Goal: Information Seeking & Learning: Learn about a topic

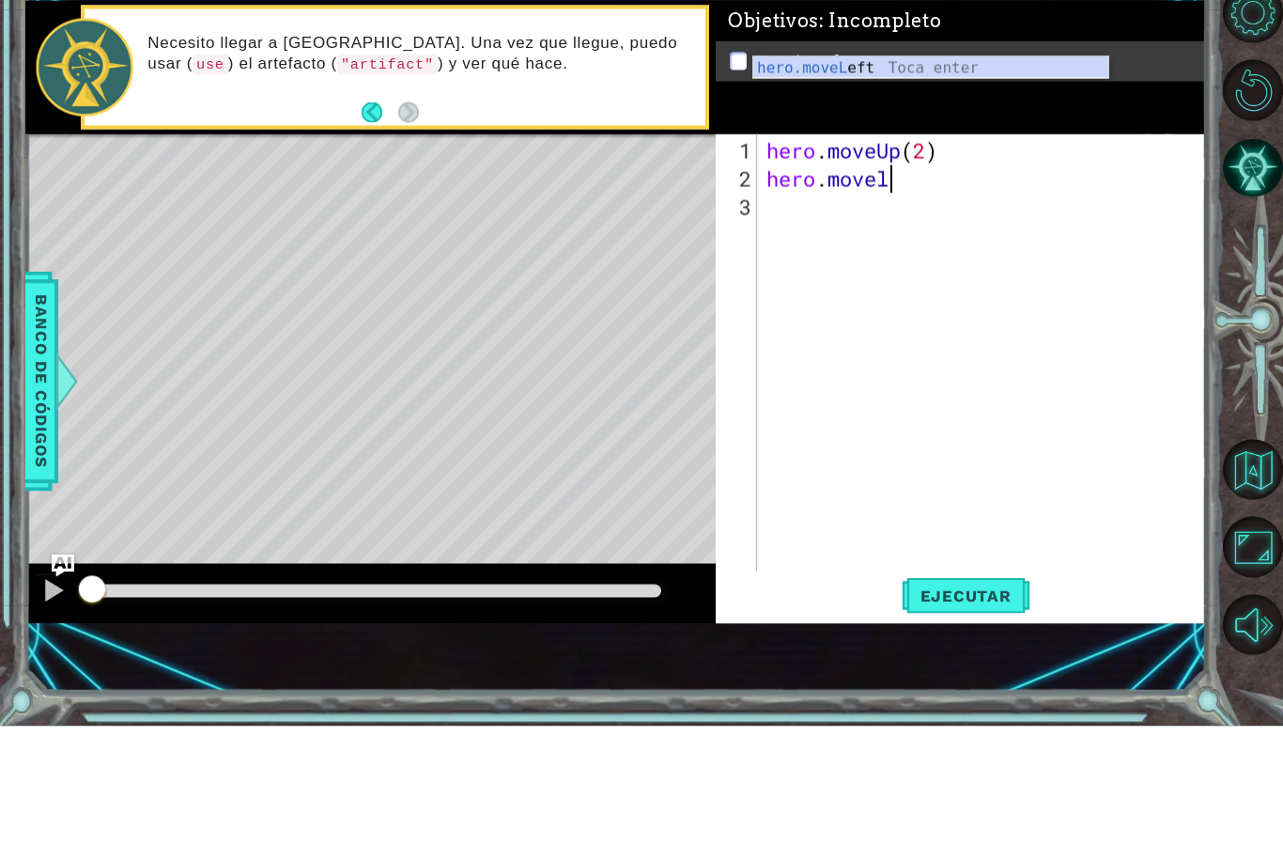
scroll to position [0, 4]
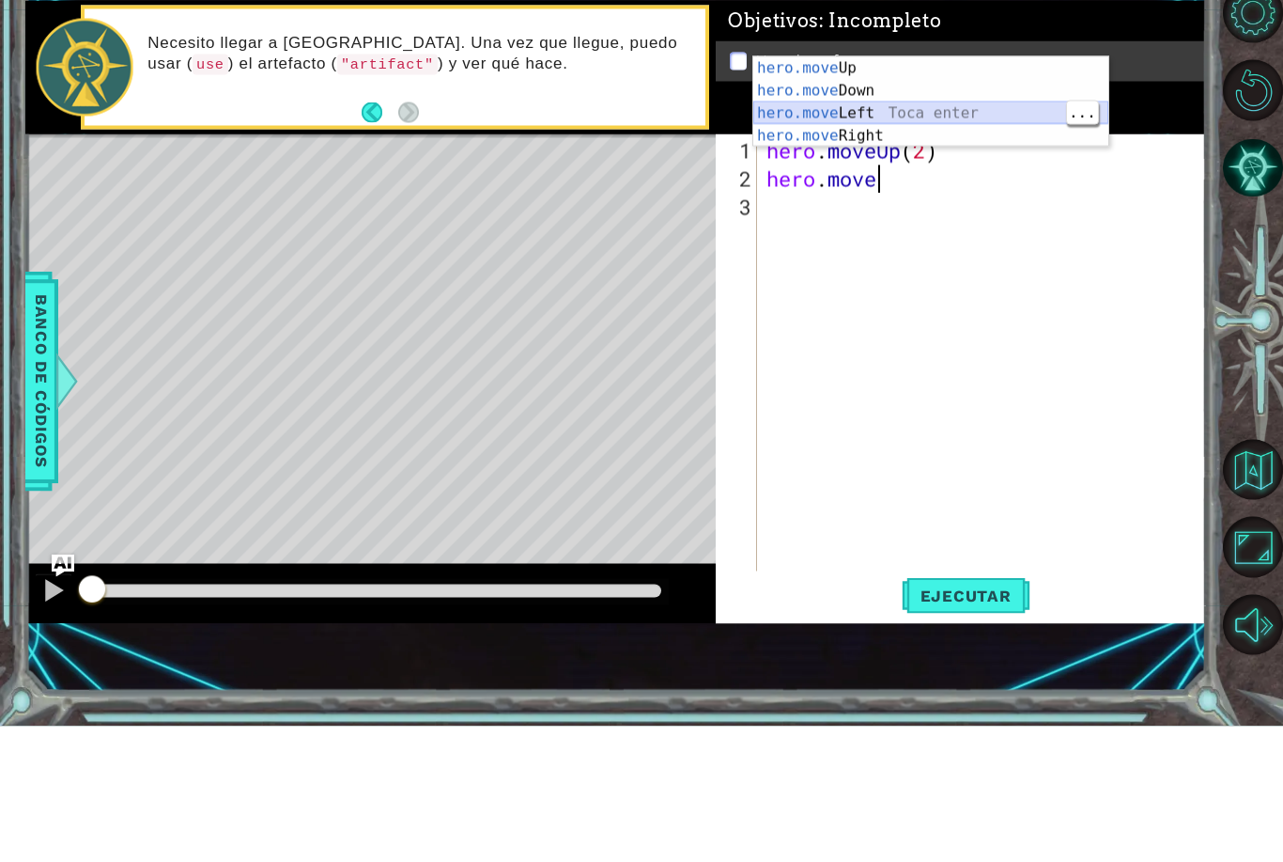
click at [886, 193] on div "hero.move Up Toca enter hero.move Down Toca enter hero.move Left Toca enter her…" at bounding box center [931, 260] width 355 height 135
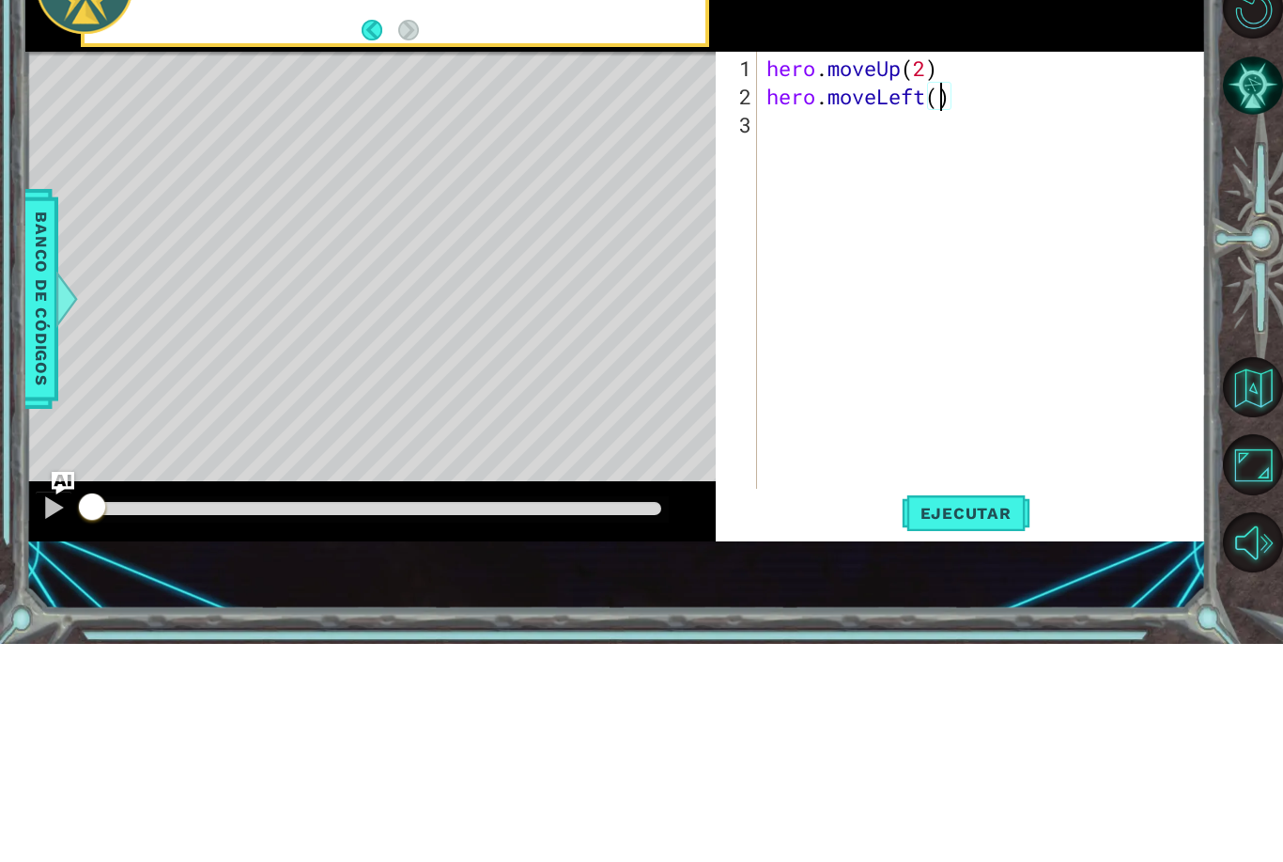
type textarea "hero.moveLeft(2)"
type textarea "hero.moveLeft(1)"
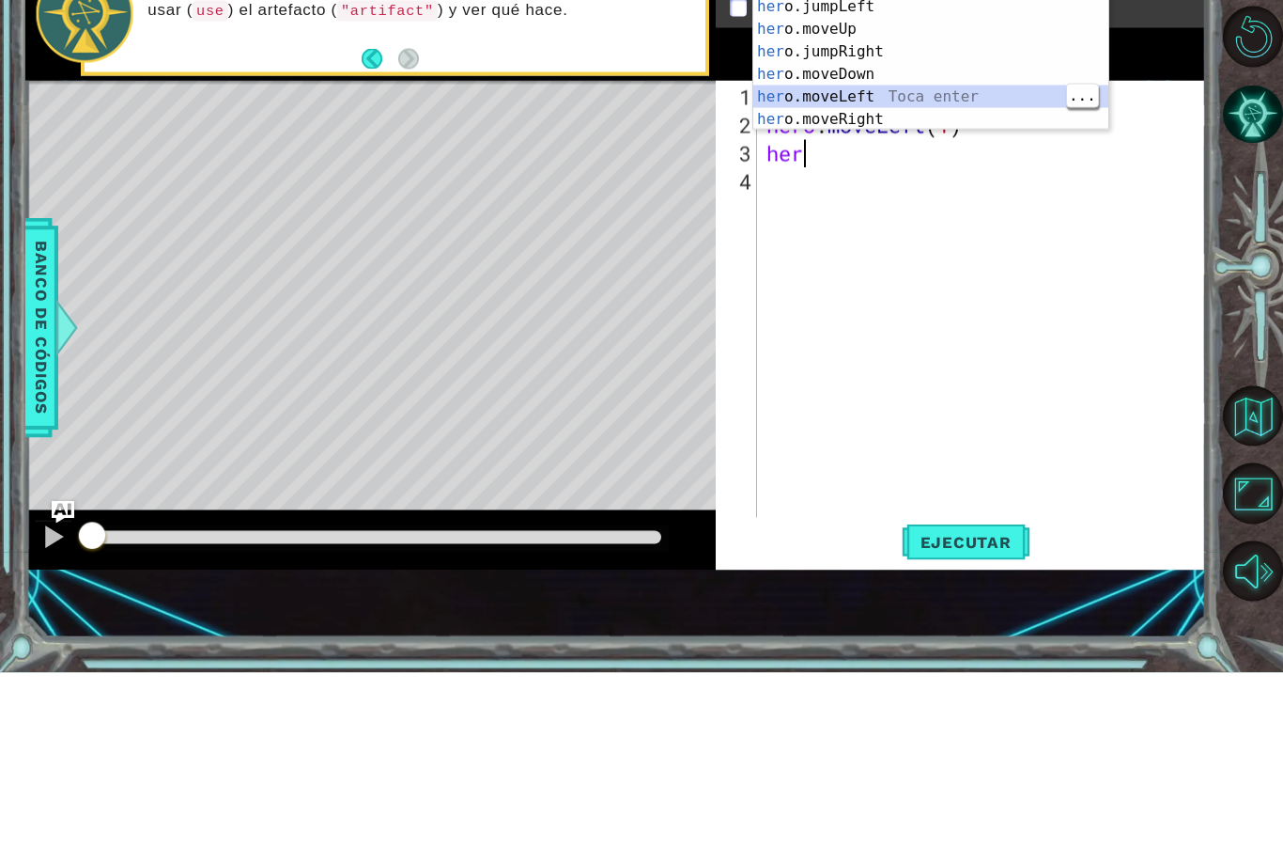
click at [880, 139] on div "her o.jumpUp Toca enter her o.jumpDown Toca enter her o.jumpLeft Toca enter her…" at bounding box center [931, 252] width 355 height 226
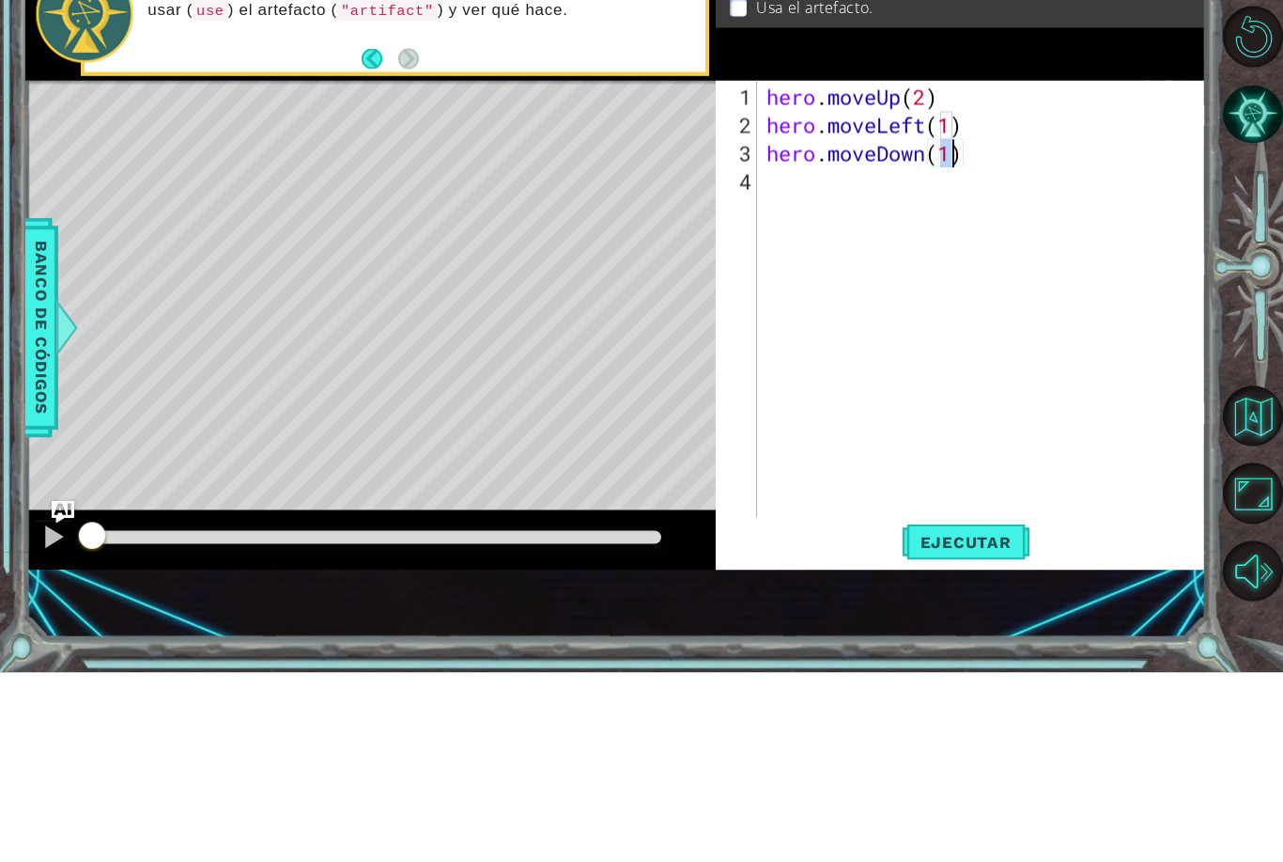
click at [882, 136] on div "Objetivos : Incompleto Usa el artefacto." at bounding box center [961, 202] width 490 height 132
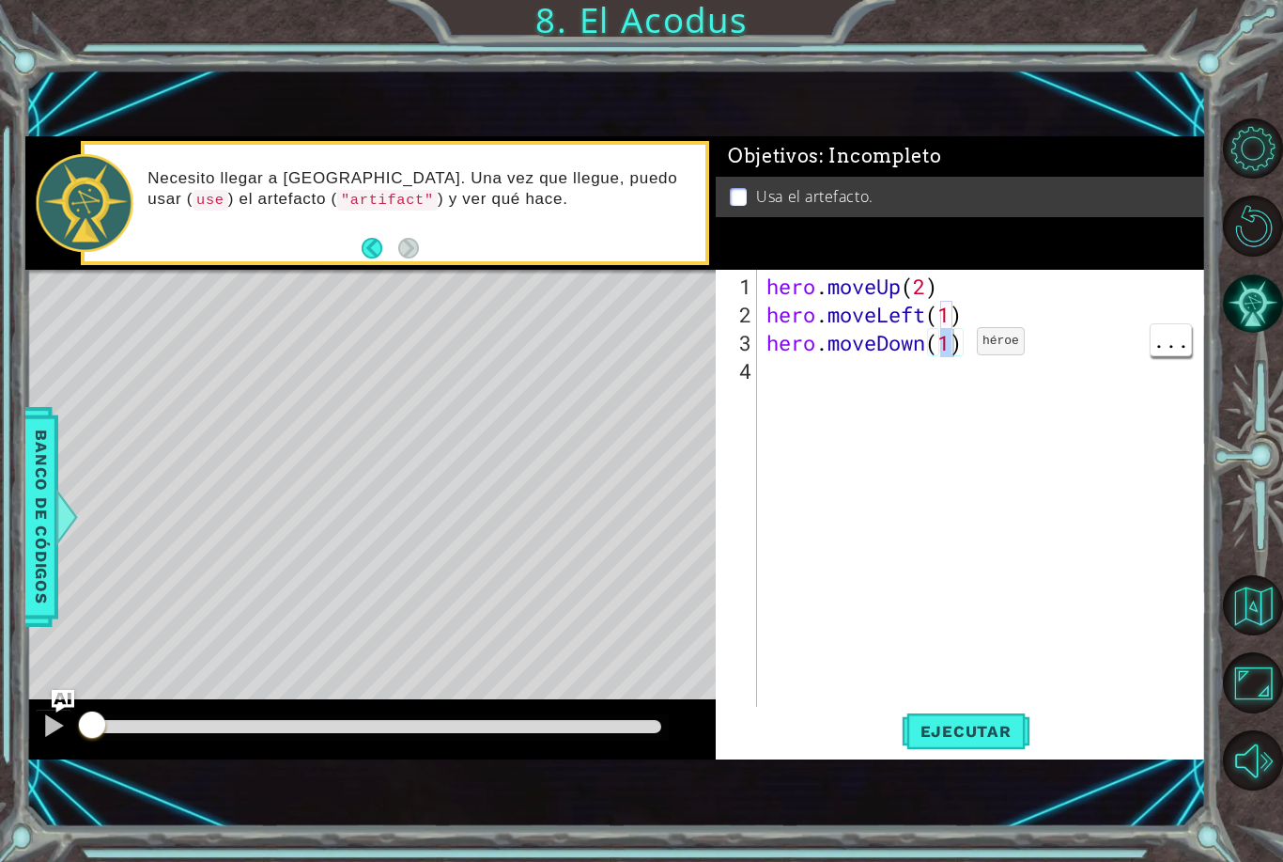
click at [950, 349] on div "hero . moveUp ( 2 ) hero . moveLeft ( 1 ) hero . moveDown ( 1 )" at bounding box center [987, 525] width 448 height 507
type textarea "hero.moveDown(2)"
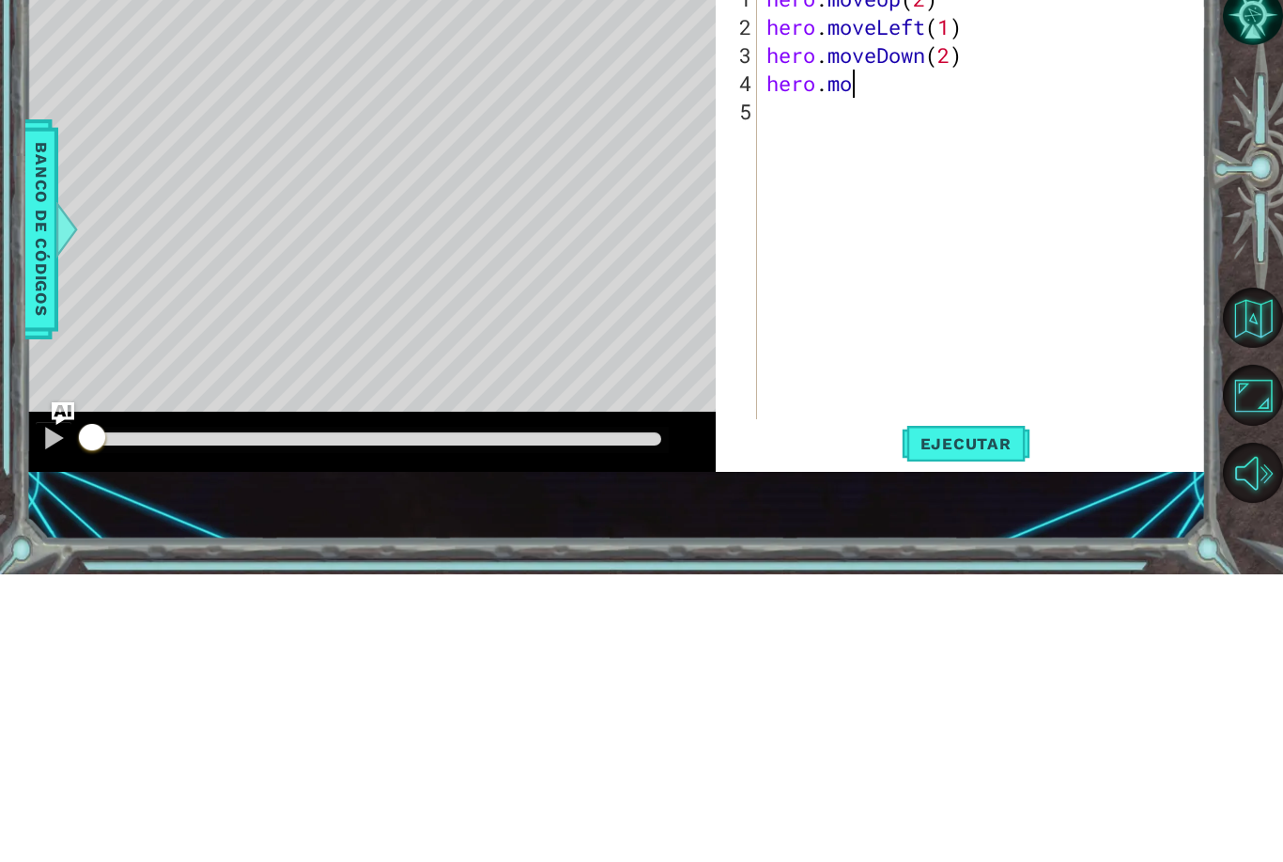
scroll to position [0, 3]
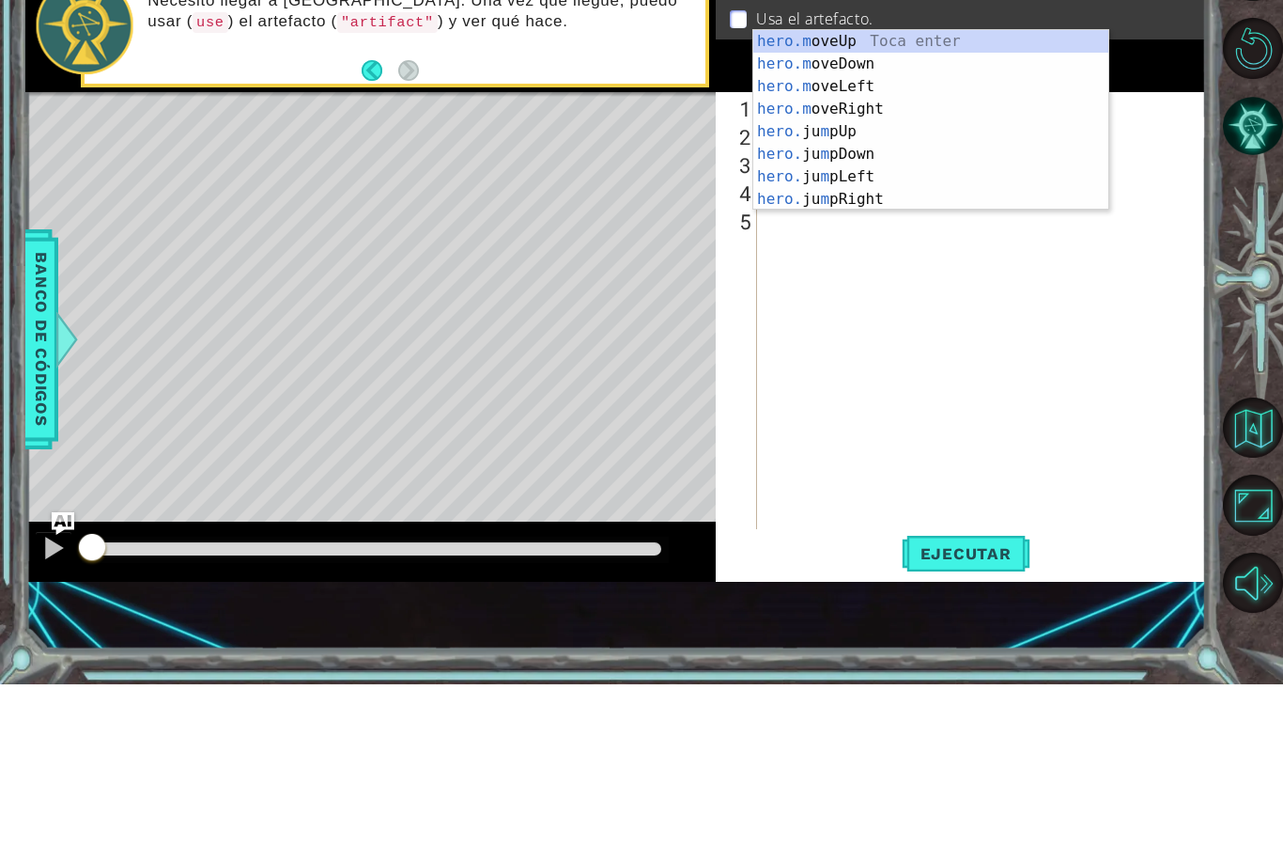
type textarea "hero."
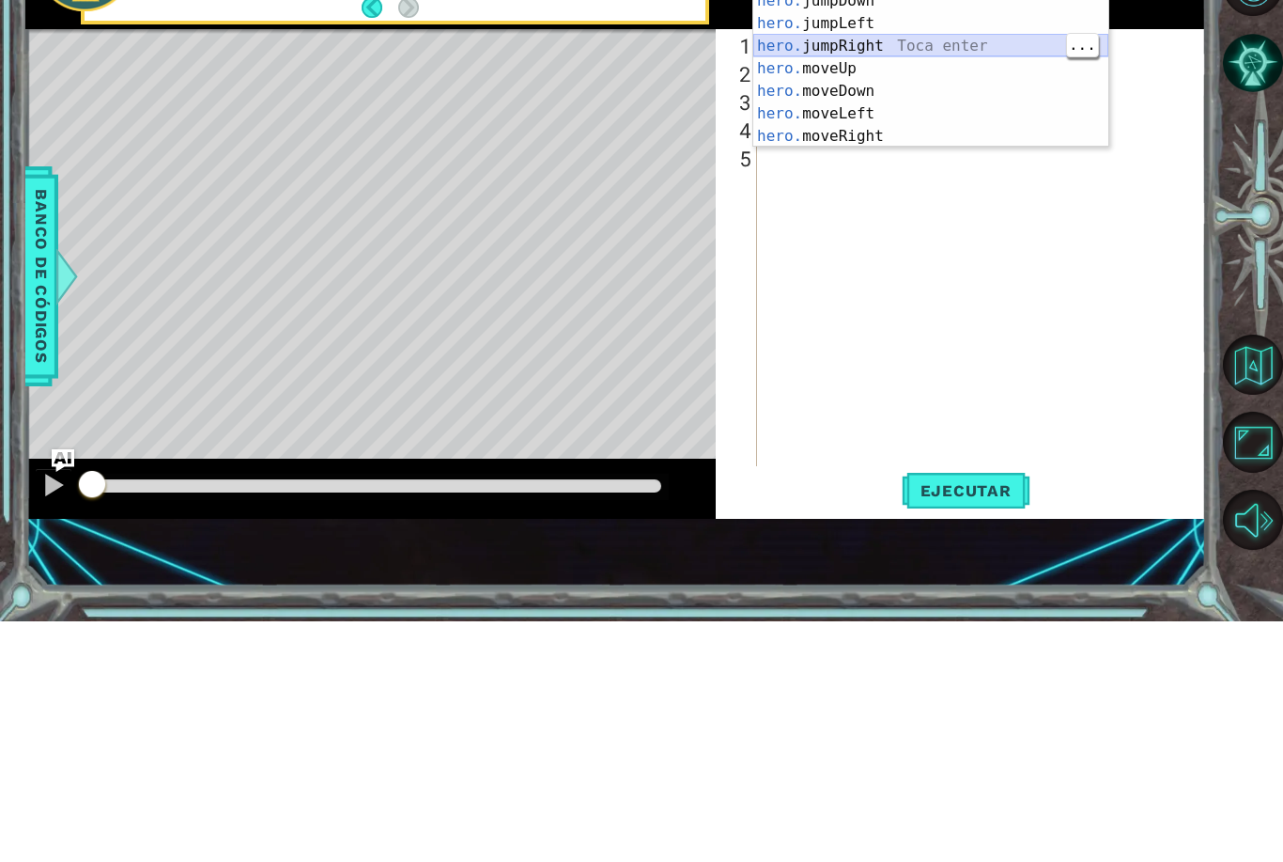
click at [910, 208] on div "hero. jumpUp Toca enter hero. jumpDown Toca enter hero. jumpLeft Toca enter her…" at bounding box center [931, 321] width 355 height 226
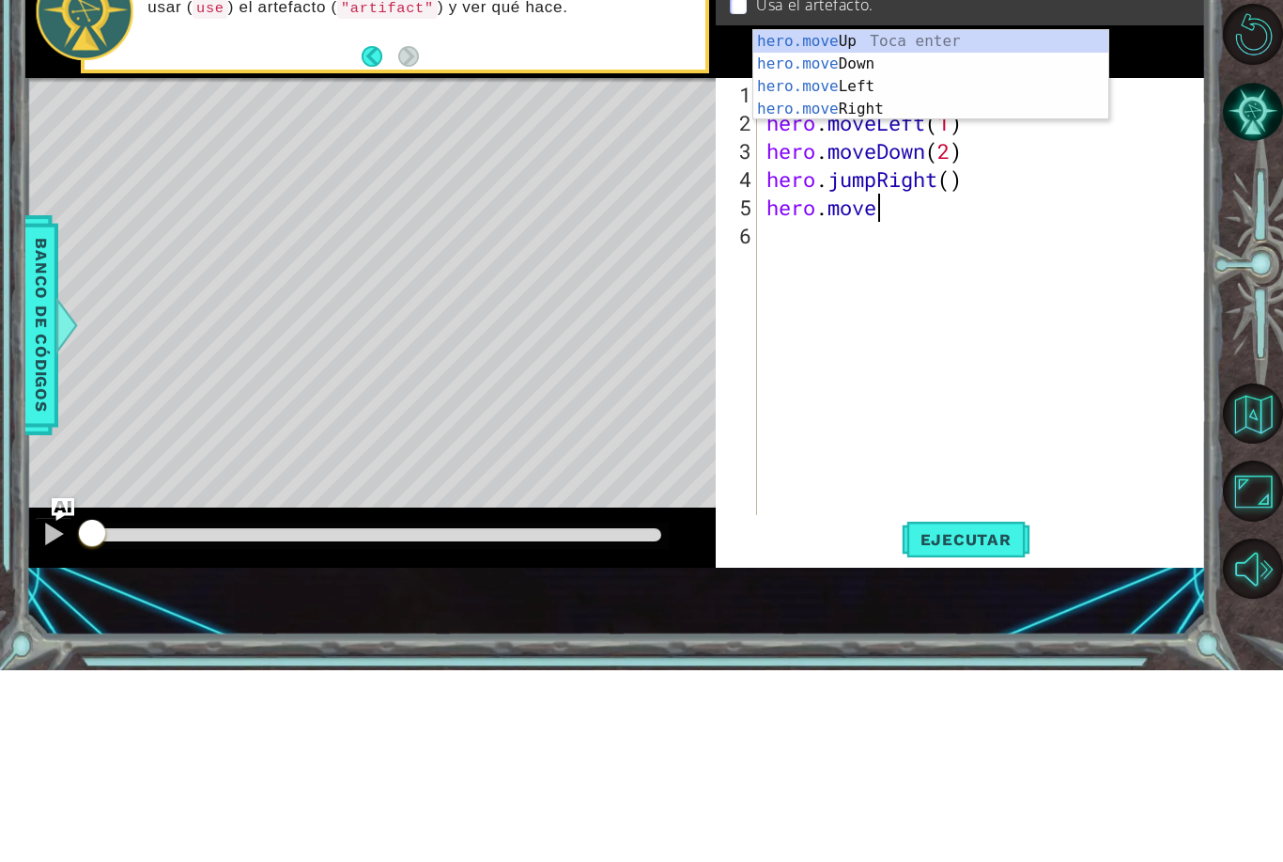
scroll to position [0, 4]
click at [894, 222] on div "hero.move Up Toca enter hero.move Down Toca enter hero.move Left Toca enter her…" at bounding box center [931, 289] width 355 height 135
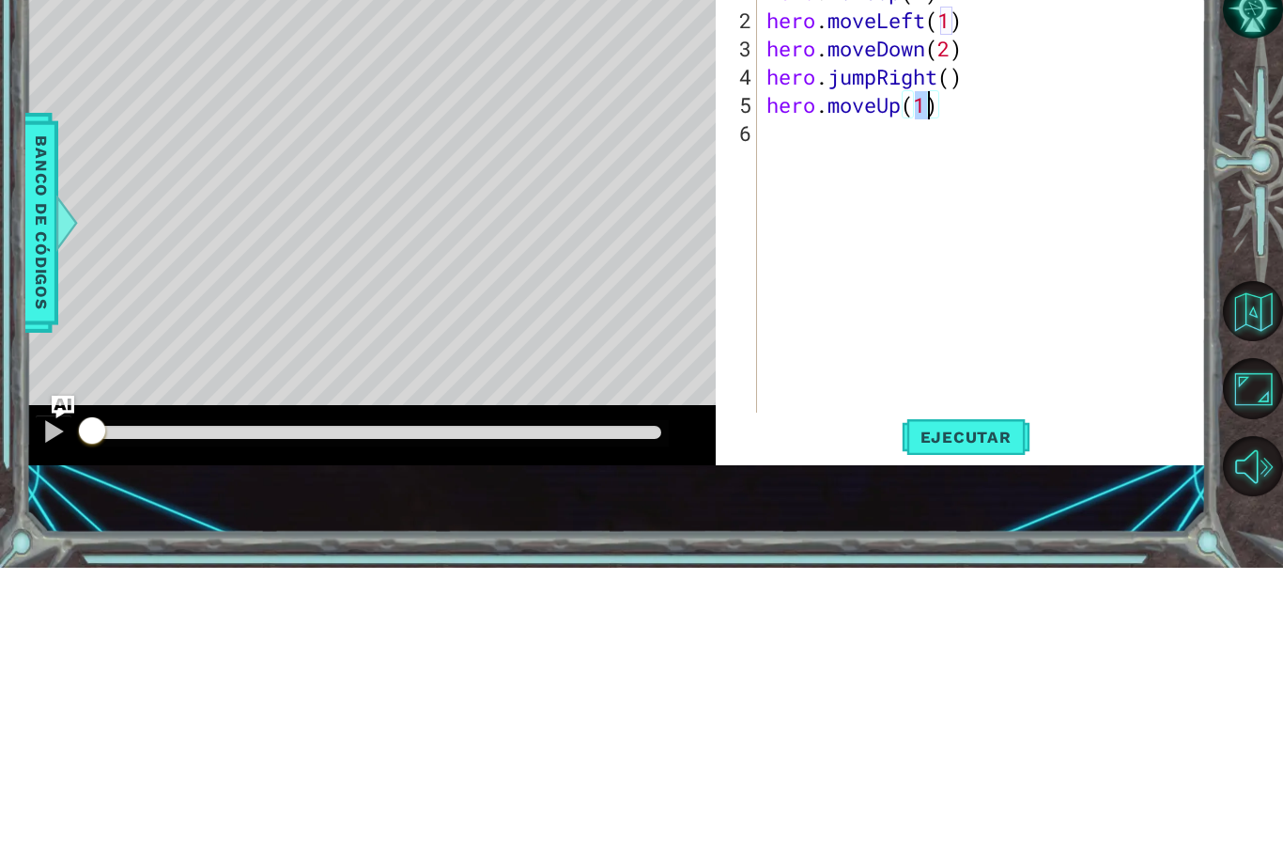
type textarea "hero.moveUp(2)"
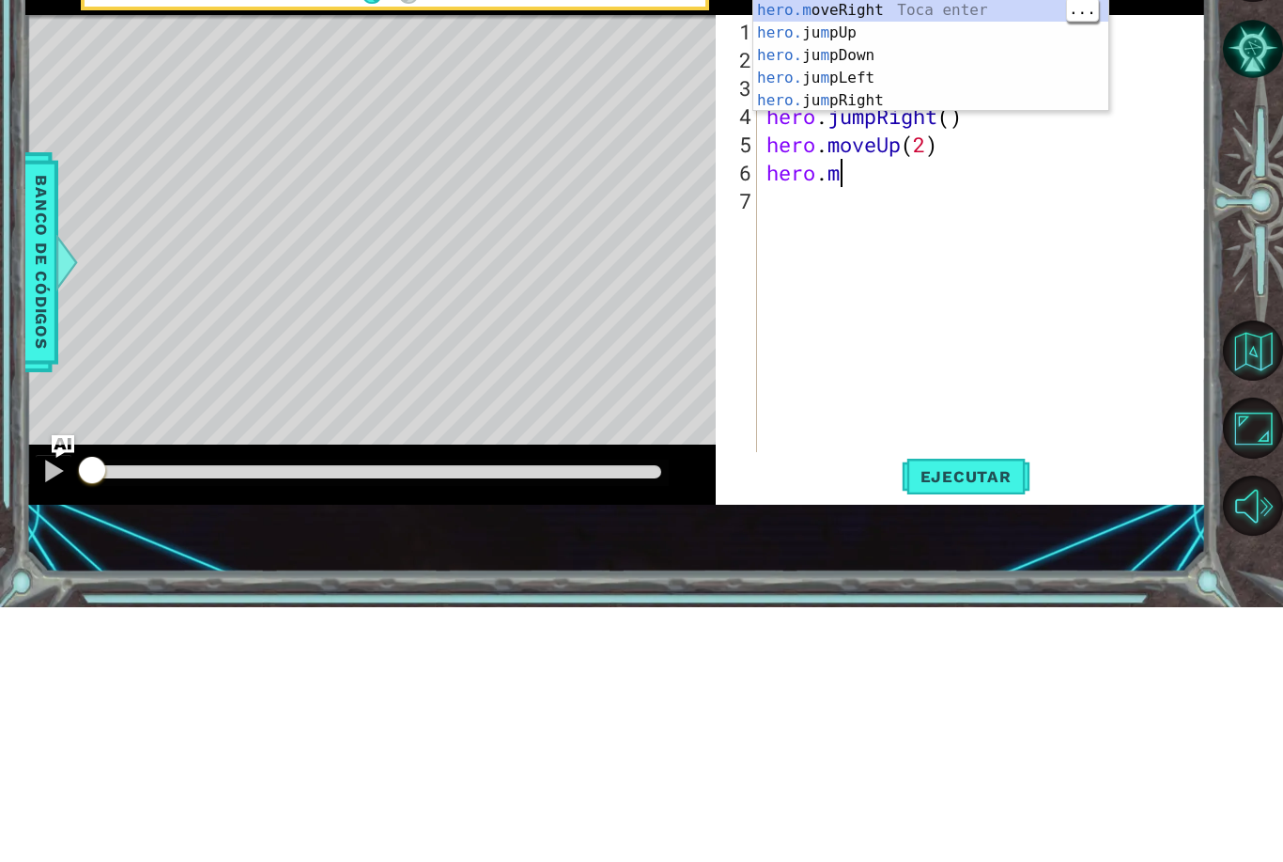
click at [887, 186] on div "hero.m oveUp Toca enter hero.m oveDown Toca enter hero.m oveLeft Toca enter her…" at bounding box center [931, 299] width 355 height 226
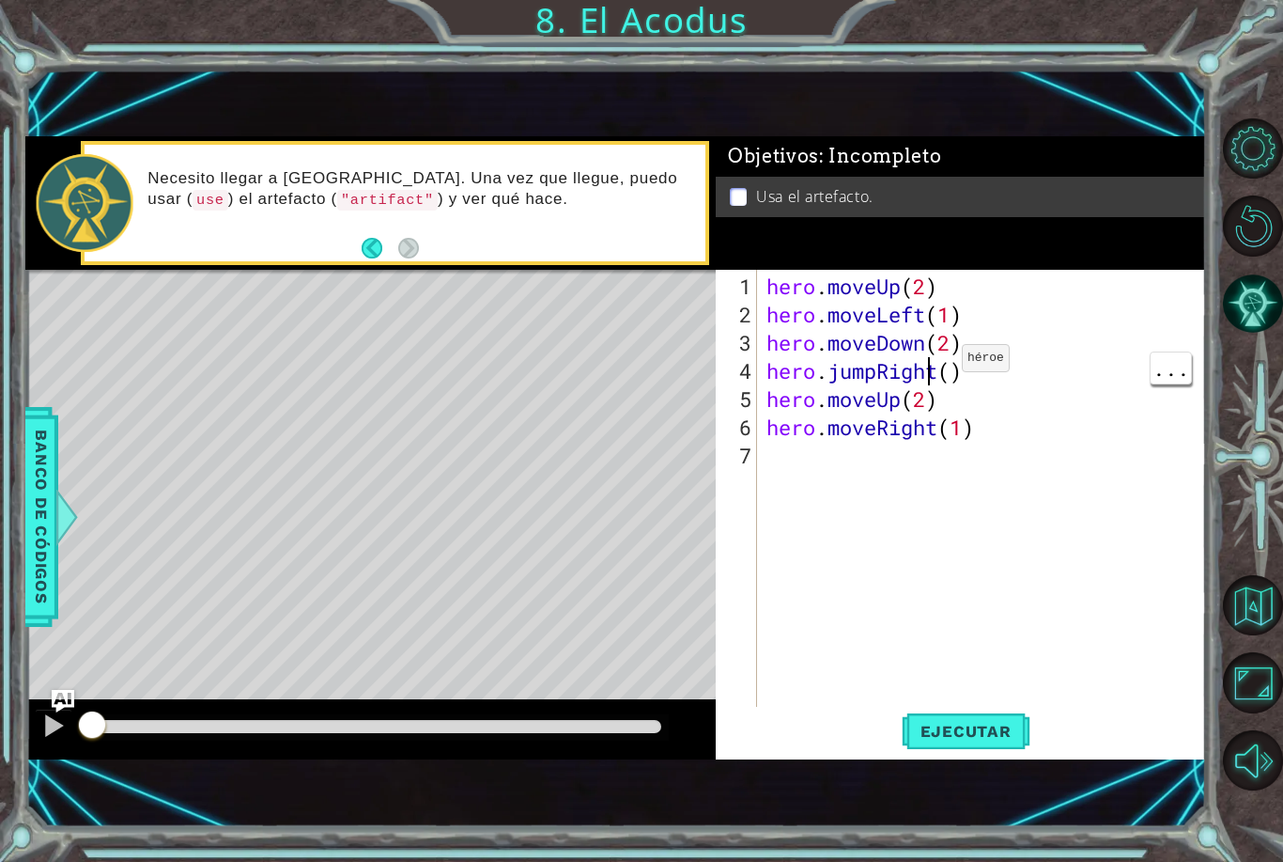
click at [934, 366] on div "hero . moveUp ( 2 ) hero . moveLeft ( 1 ) hero . moveDown ( 2 ) hero . jumpRigh…" at bounding box center [987, 525] width 448 height 507
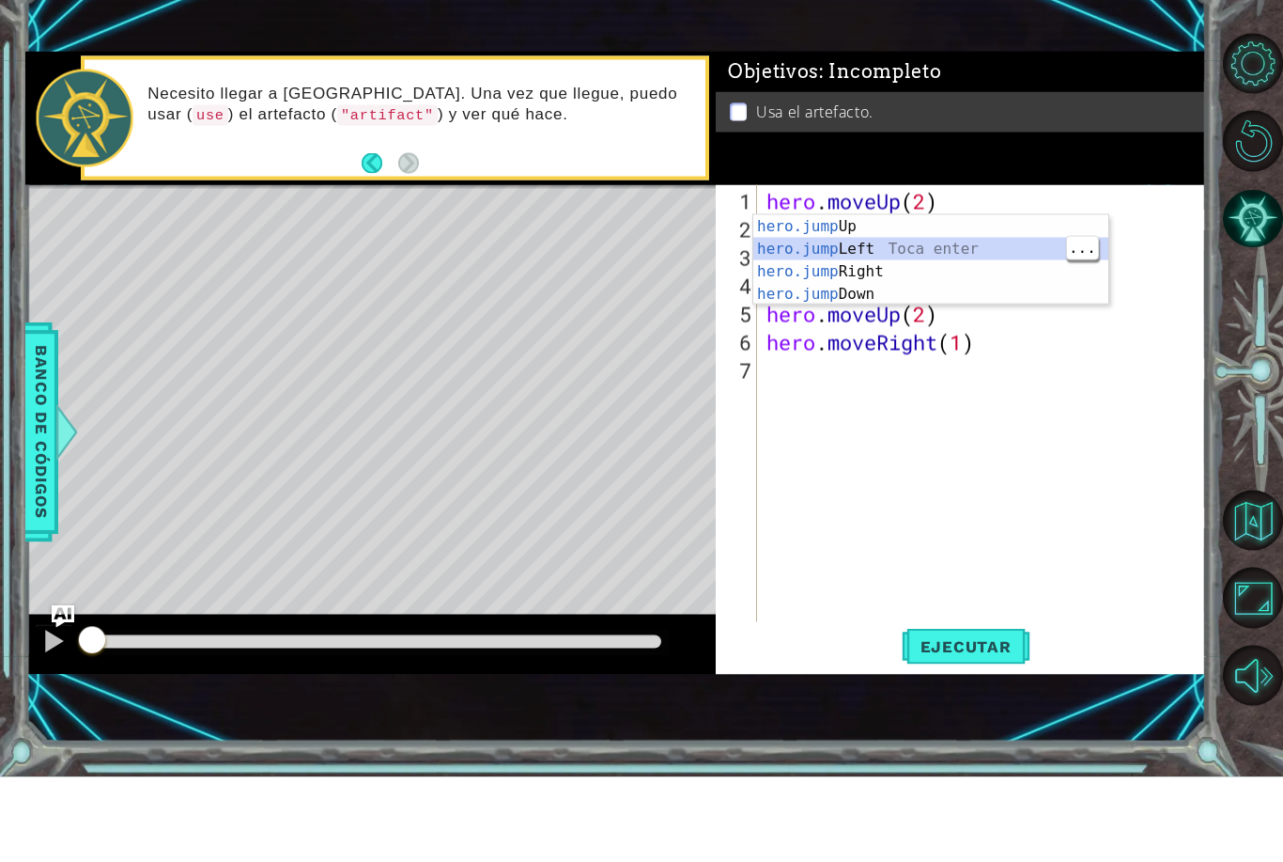
click at [871, 300] on div "hero.jump Up Toca enter hero.jump Left Toca enter hero.jump Right Toca enter he…" at bounding box center [931, 367] width 355 height 135
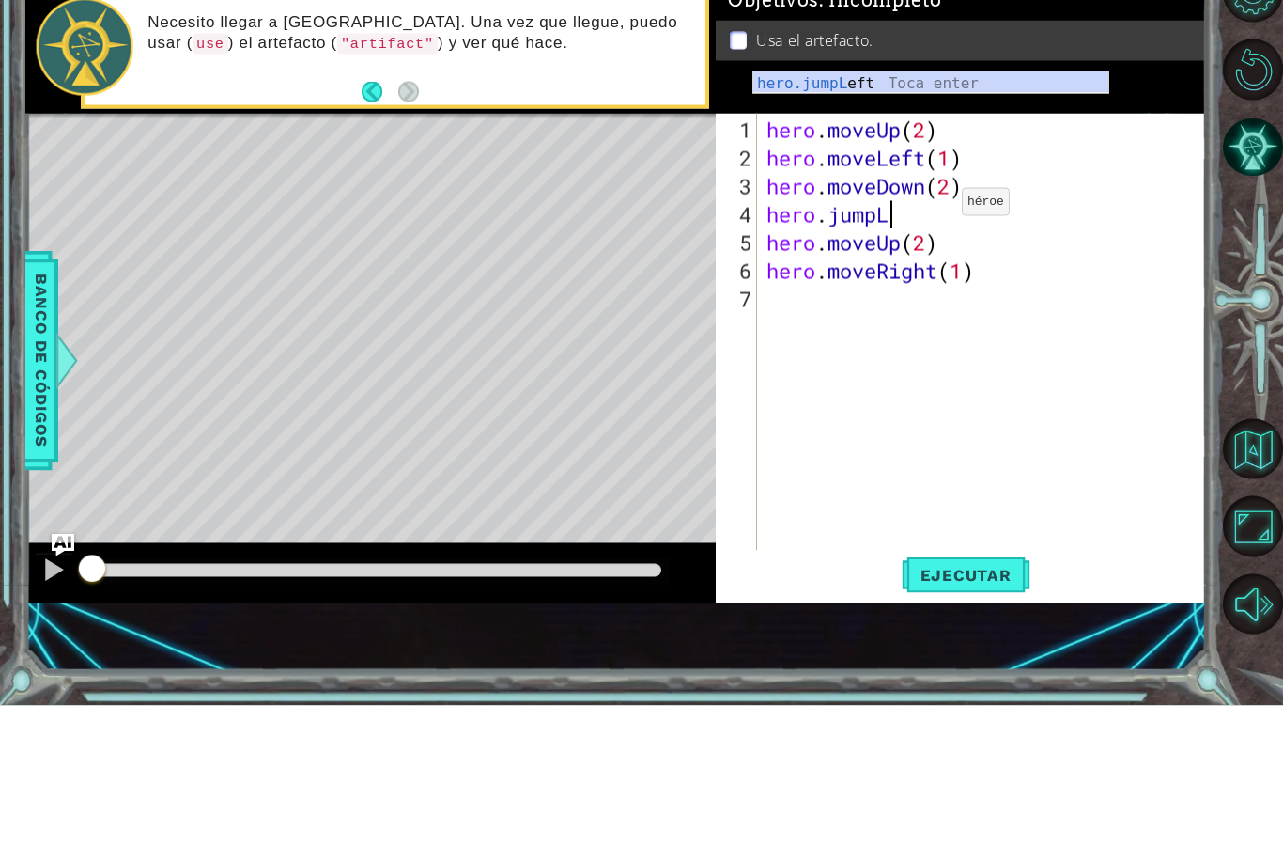
type textarea "hero.jump"
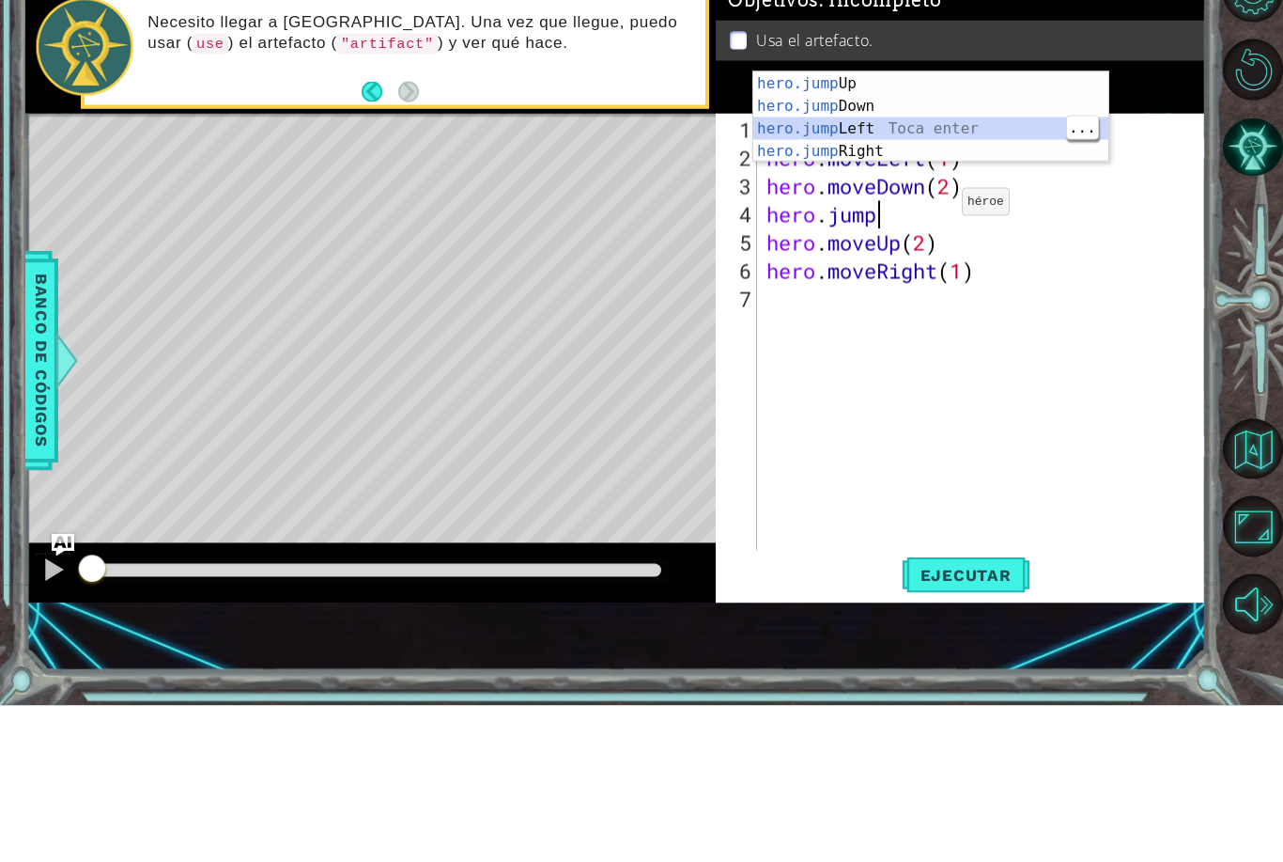
click at [874, 228] on div "hero.jump Up Toca enter hero.jump Down Toca enter hero.jump Left Toca enter her…" at bounding box center [931, 295] width 355 height 135
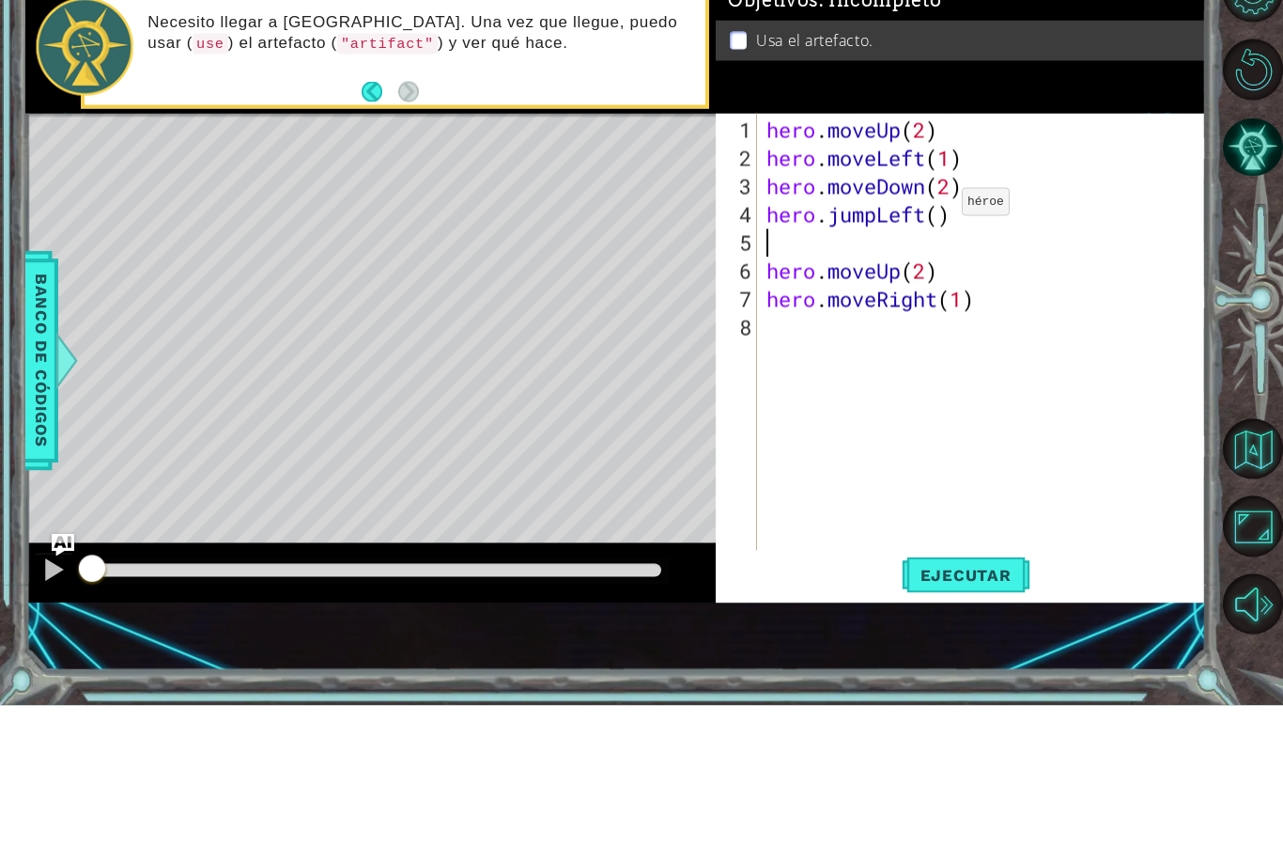
type textarea "hero.jumpLeft()"
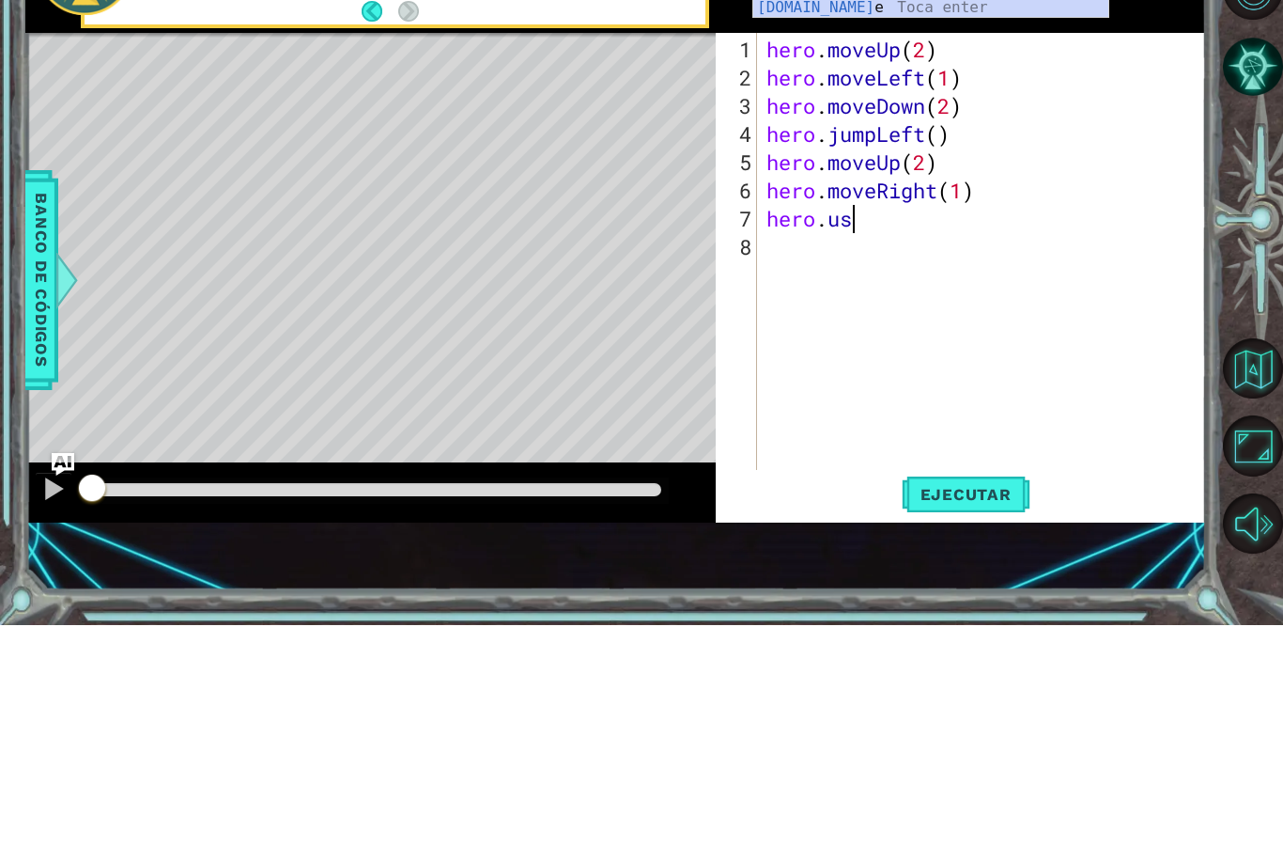
scroll to position [0, 3]
click at [837, 233] on div "[DOMAIN_NAME] e Toca enter" at bounding box center [931, 267] width 355 height 68
type textarea "hero.use("name")"
click at [832, 136] on div "Objetivos : Incompleto Usa el artefacto." at bounding box center [961, 202] width 490 height 132
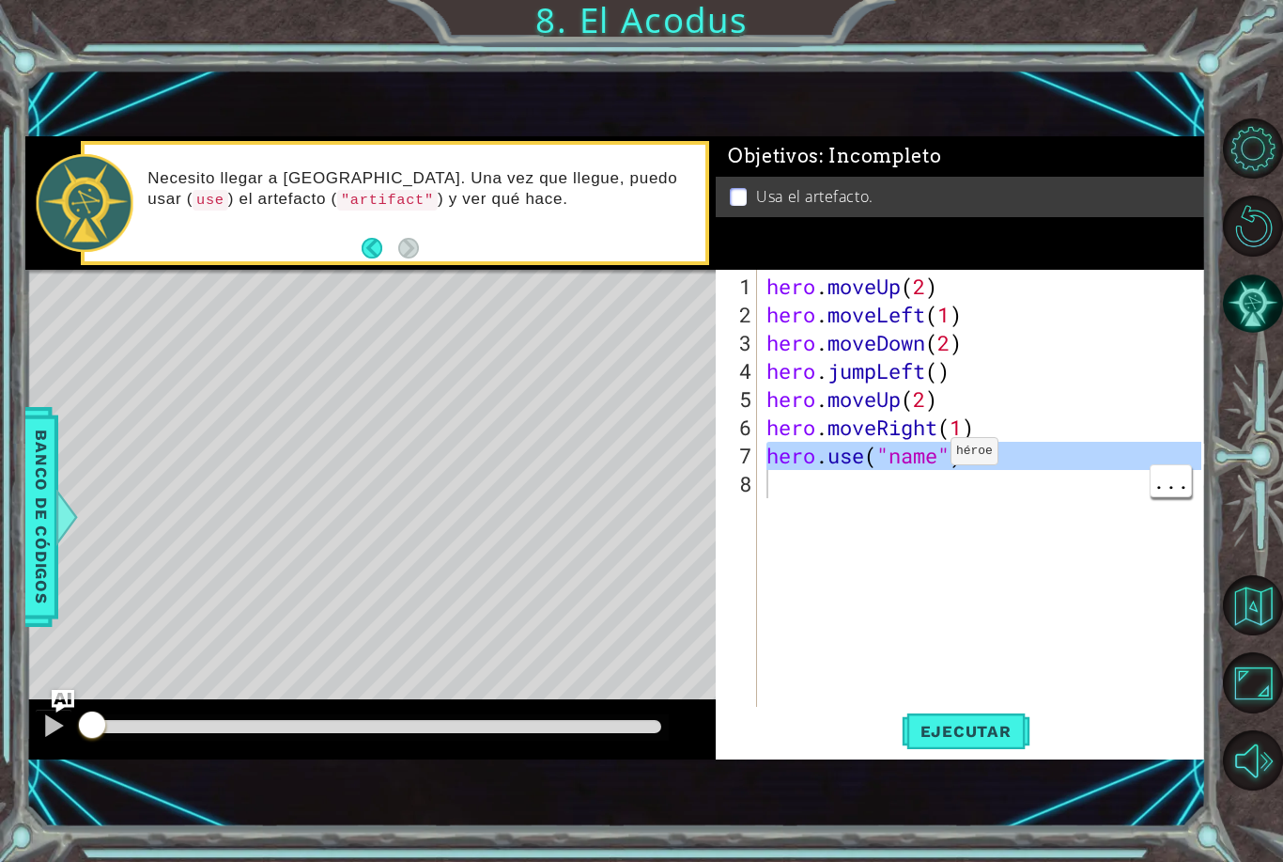
click at [917, 474] on div "hero . moveUp ( 2 ) hero . moveLeft ( 1 ) hero . moveDown ( 2 ) hero . jumpLeft…" at bounding box center [987, 525] width 448 height 507
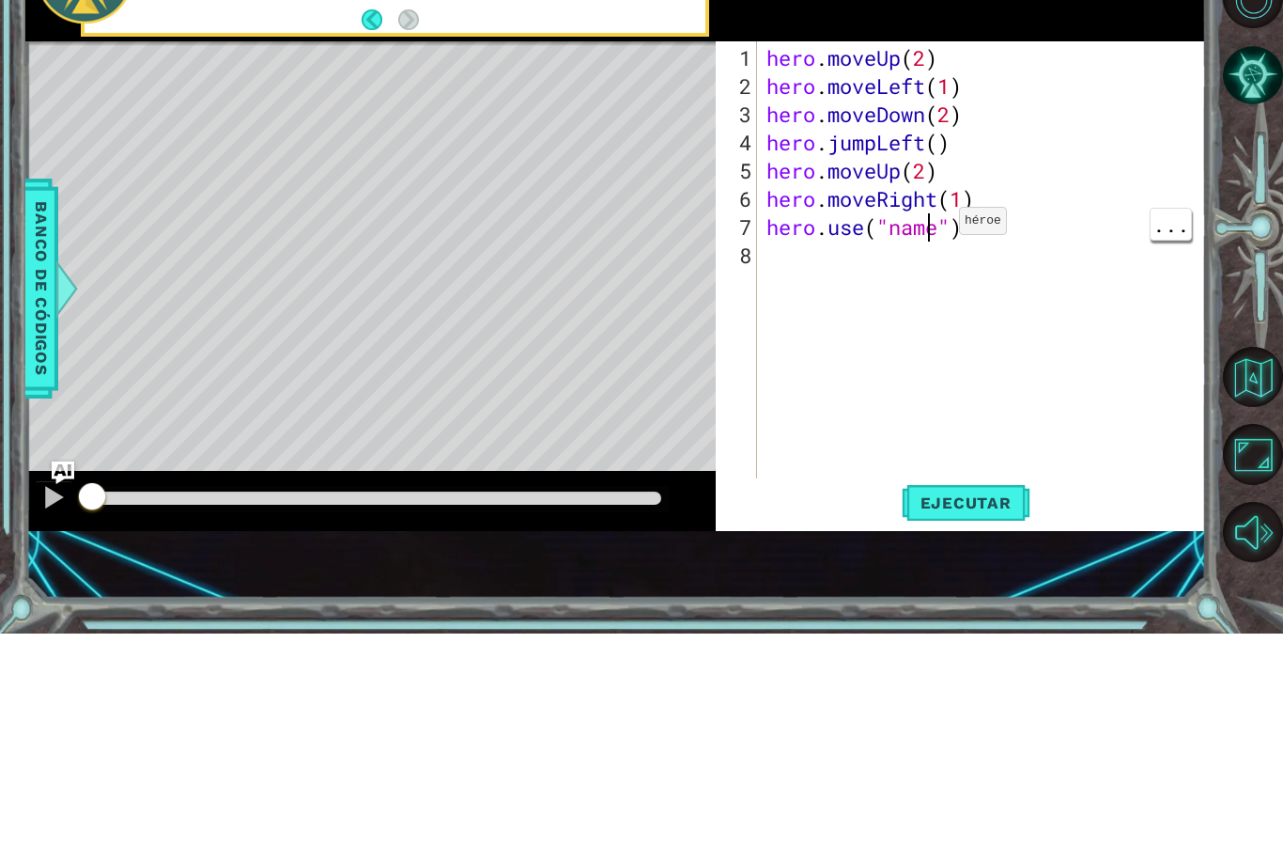
click at [931, 272] on div "hero . moveUp ( 2 ) hero . moveLeft ( 1 ) hero . moveDown ( 2 ) hero . jumpLeft…" at bounding box center [987, 525] width 448 height 507
click at [946, 272] on div "hero . moveUp ( 2 ) hero . moveLeft ( 1 ) hero . moveDown ( 2 ) hero . jumpLeft…" at bounding box center [987, 525] width 448 height 507
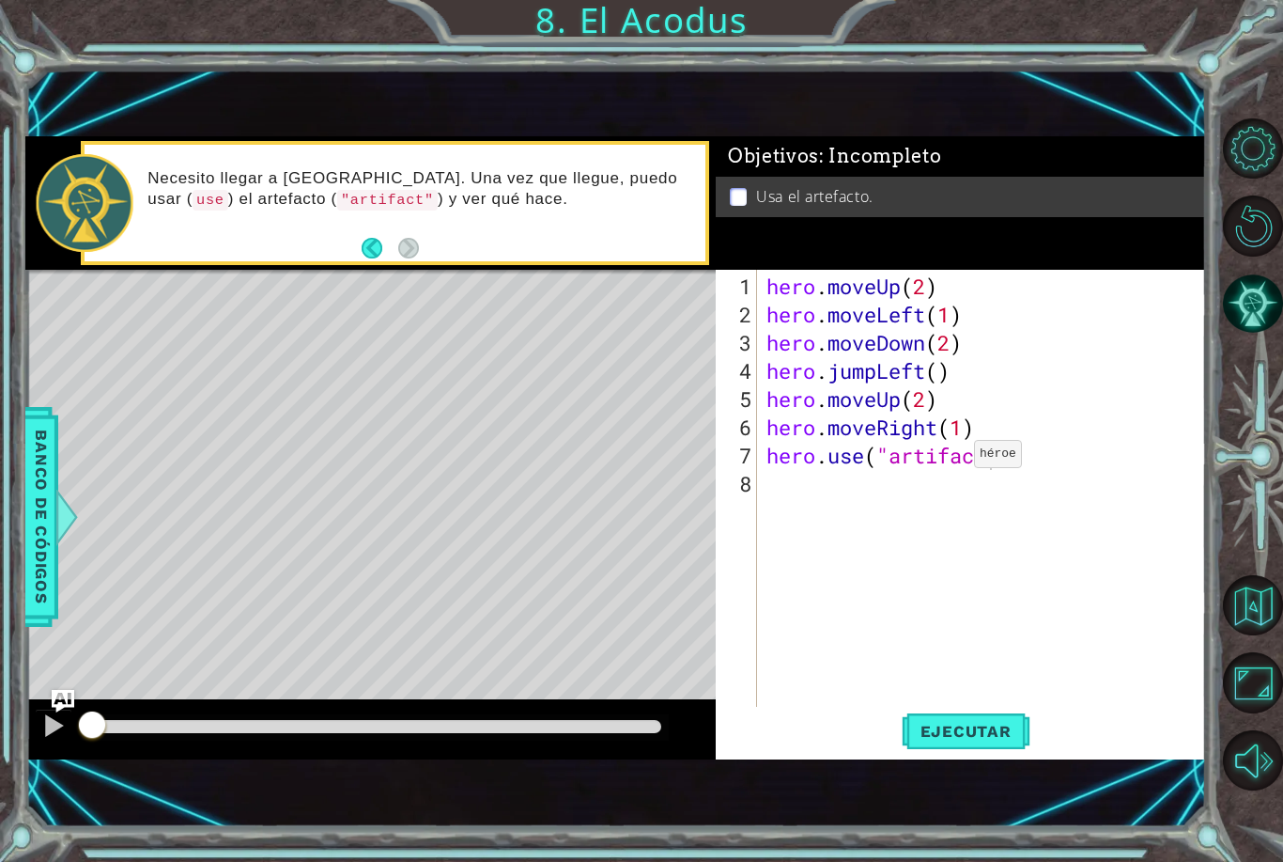
type textarea "hero.use("artifact")"
click at [988, 723] on span "Ejecutar" at bounding box center [966, 731] width 129 height 19
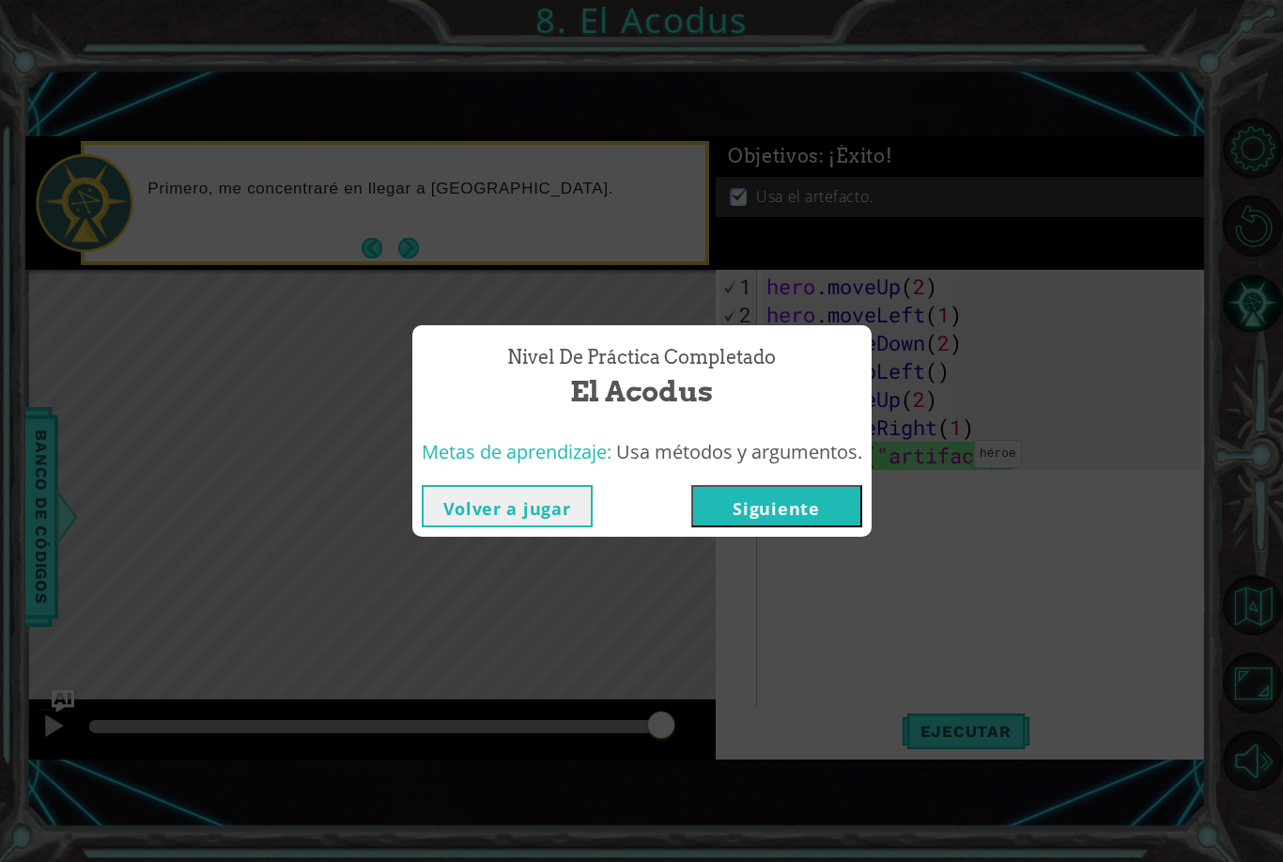
click at [828, 515] on button "Siguiente" at bounding box center [777, 506] width 171 height 42
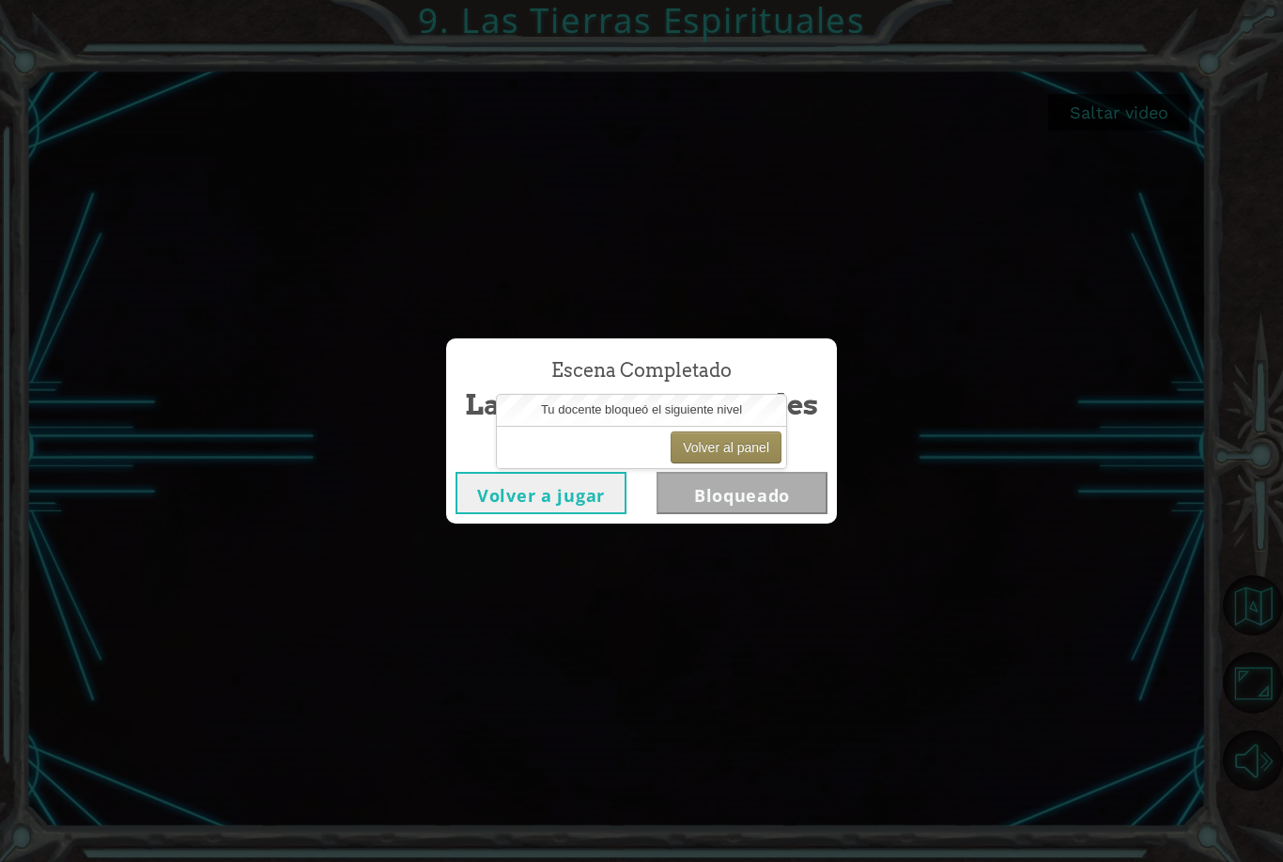
click at [779, 442] on button "Volver al panel" at bounding box center [726, 447] width 111 height 32
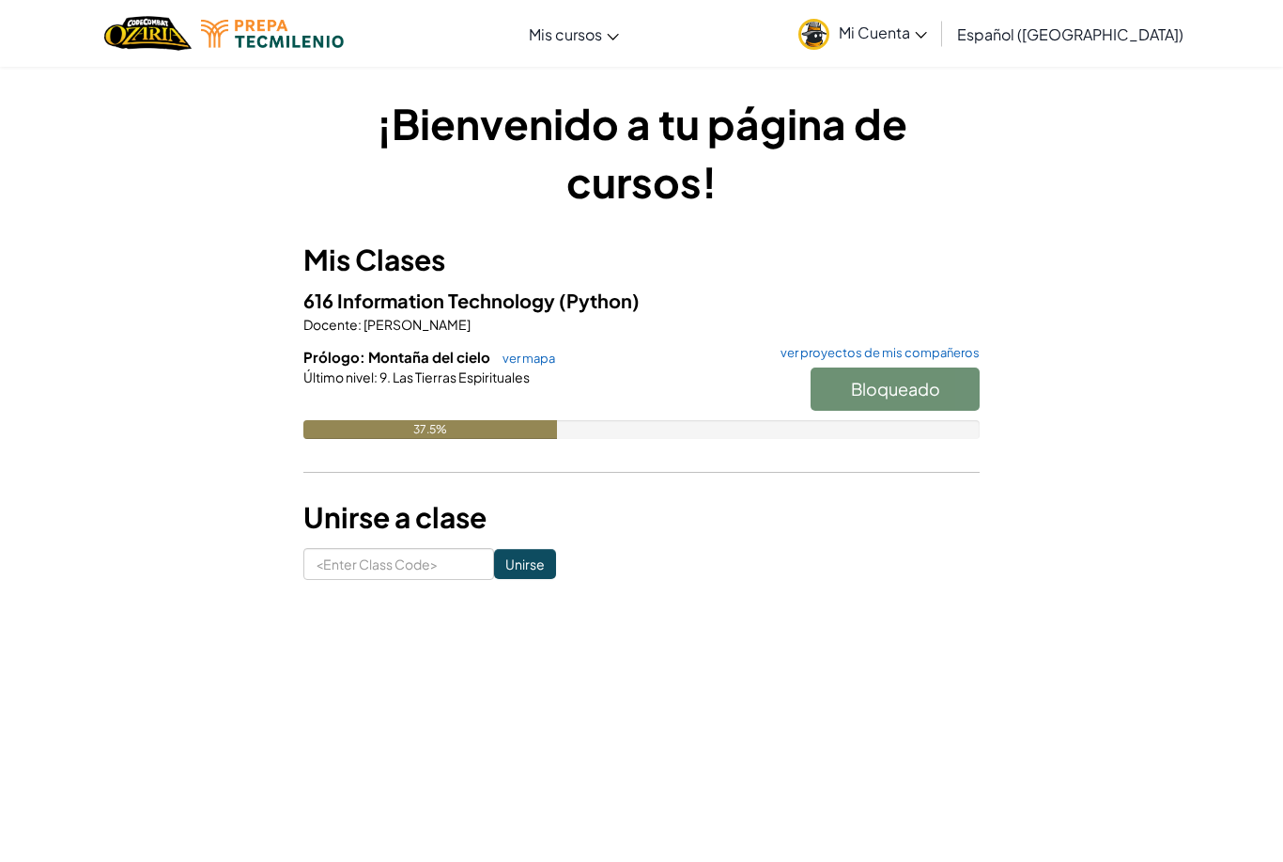
click at [542, 350] on link "ver mapa" at bounding box center [524, 357] width 62 height 15
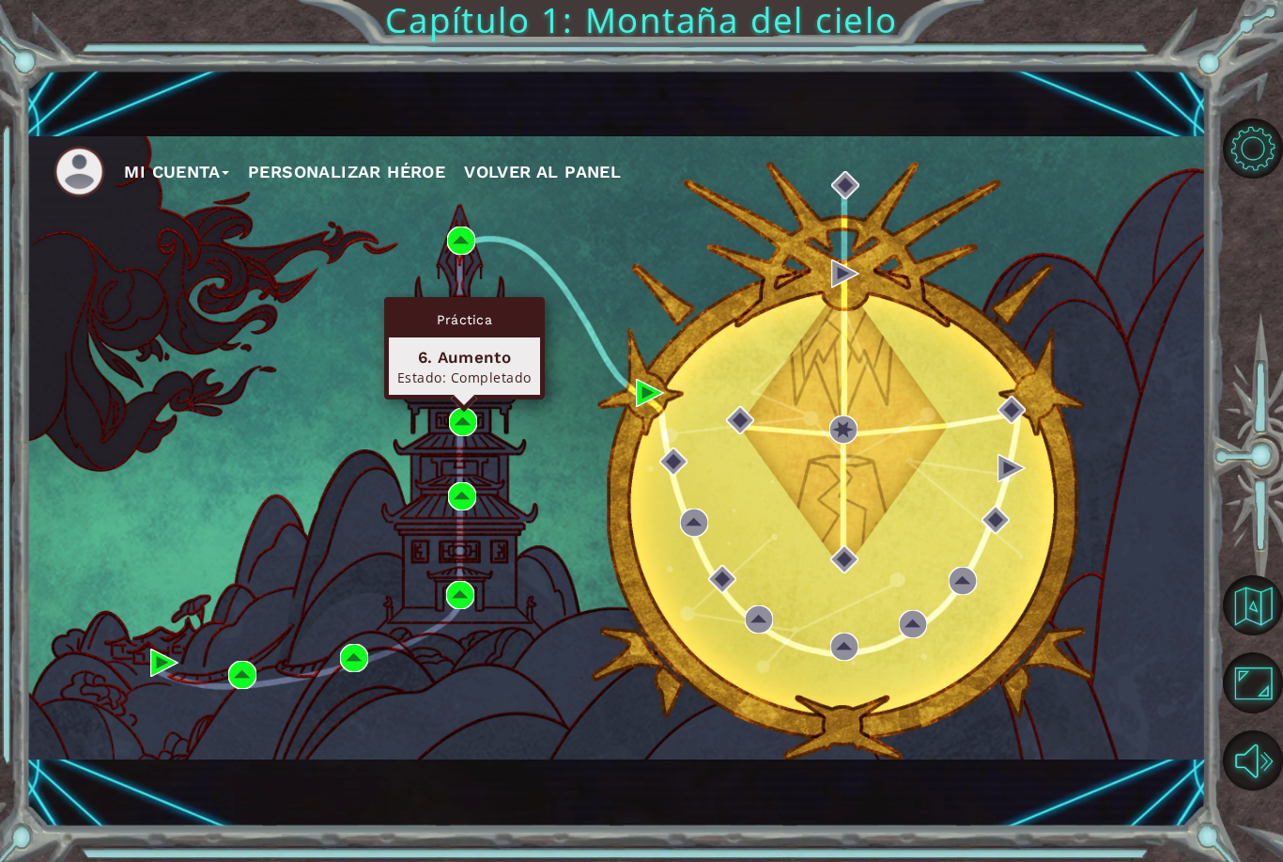
click at [461, 339] on div "6. Aumento Estado: Completado" at bounding box center [464, 365] width 151 height 57
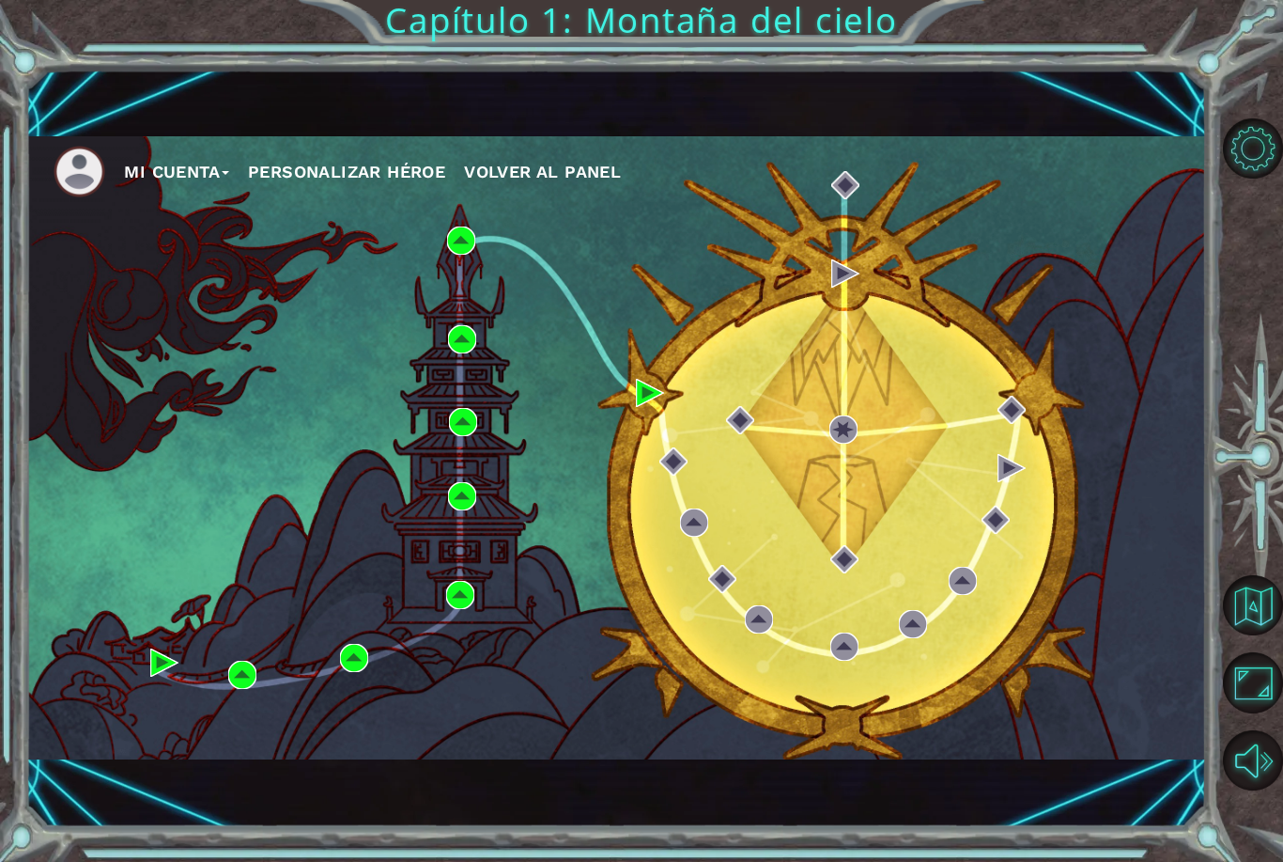
click at [387, 254] on div "Mi Cuenta Personalizar héroe Volver al panel" at bounding box center [615, 447] width 1181 height 623
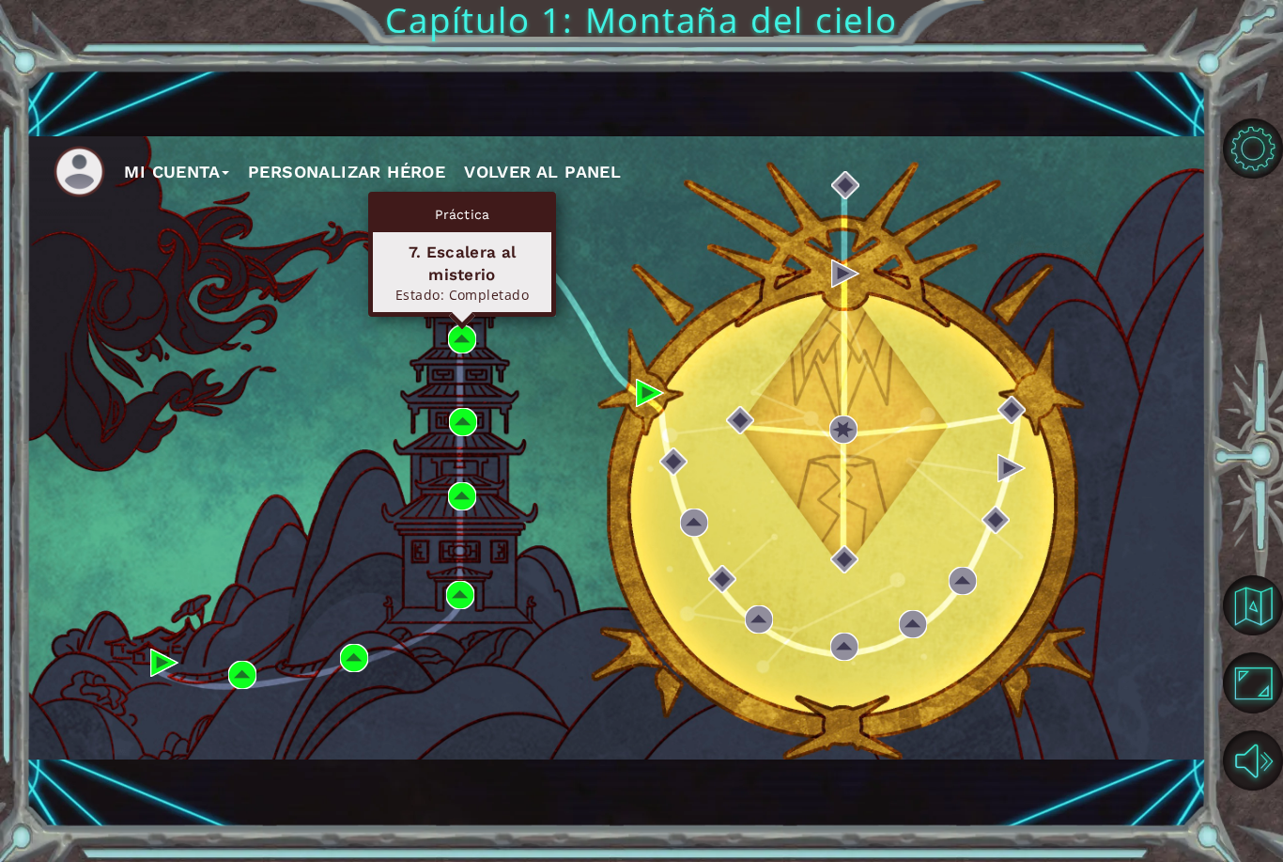
click at [427, 266] on div "7. Escalera al misterio" at bounding box center [462, 263] width 162 height 45
click at [474, 332] on img at bounding box center [462, 339] width 28 height 28
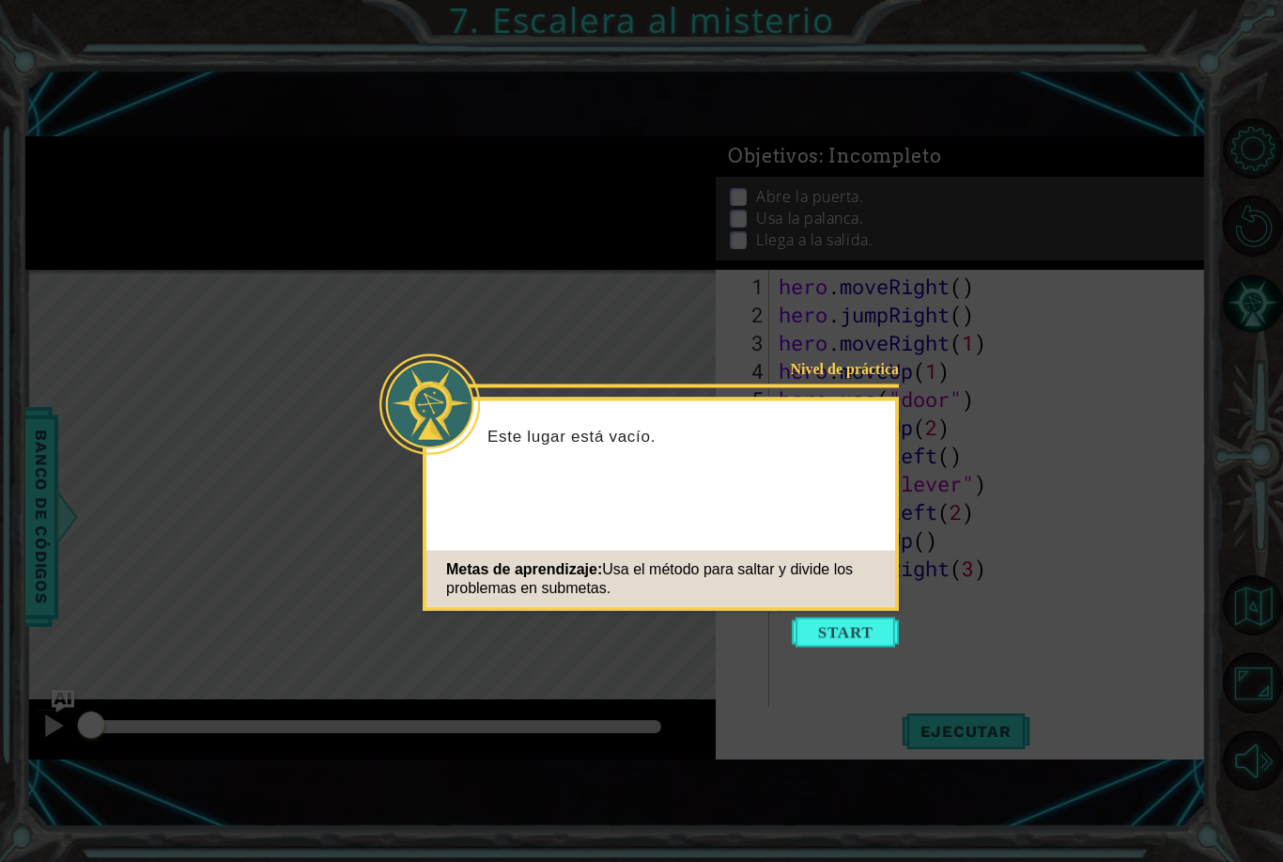
click at [868, 637] on button "Start" at bounding box center [845, 632] width 107 height 30
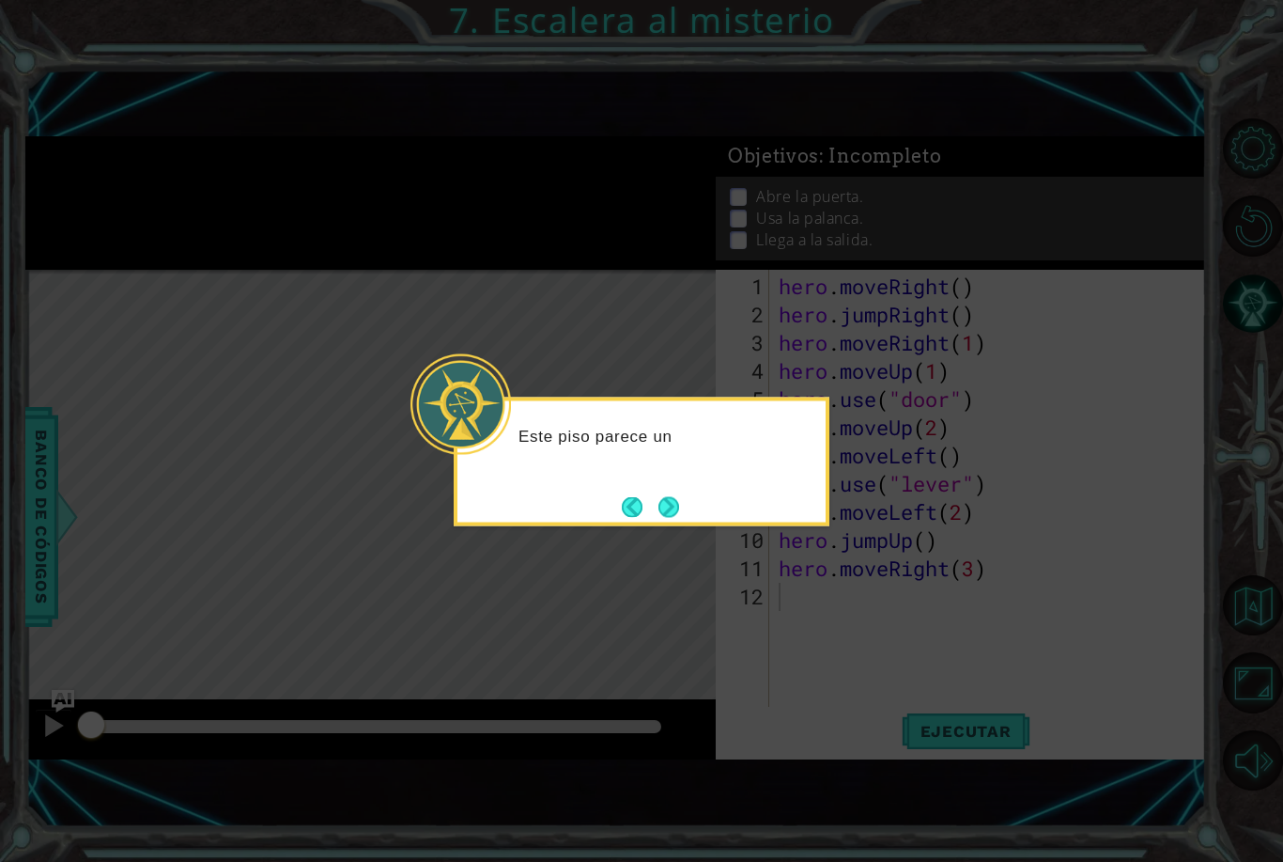
click at [677, 506] on button "Next" at bounding box center [669, 506] width 21 height 21
